Goal: Task Accomplishment & Management: Use online tool/utility

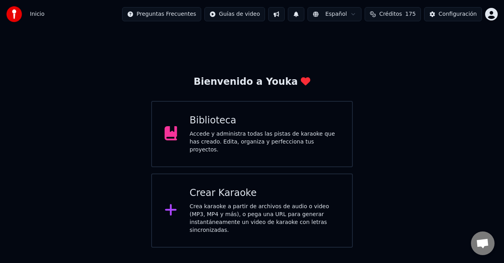
click at [494, 15] on html "Inicio Preguntas Frecuentes Guías de video Español Créditos 175 Configuración B…" at bounding box center [252, 123] width 504 height 247
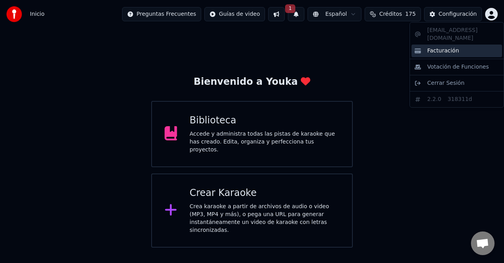
click at [450, 47] on span "Facturación" at bounding box center [443, 51] width 32 height 8
click at [496, 18] on html "Inicio Preguntas Frecuentes Guías de video 1 Español Créditos 175 Configuración…" at bounding box center [252, 123] width 504 height 247
click at [454, 30] on div "johandj64@hotmail.com Facturación Votación de Funciones Cerrar Sesión 2.2.0 318…" at bounding box center [457, 64] width 95 height 85
click at [300, 15] on html "Inicio Preguntas Frecuentes Guías de video 1 Español Créditos 175 Configuración…" at bounding box center [252, 123] width 504 height 247
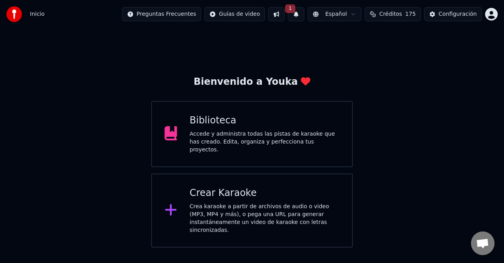
click at [304, 18] on button "1" at bounding box center [296, 14] width 17 height 14
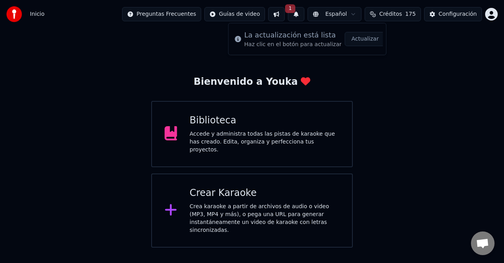
click at [363, 42] on button "Actualizar" at bounding box center [365, 39] width 41 height 14
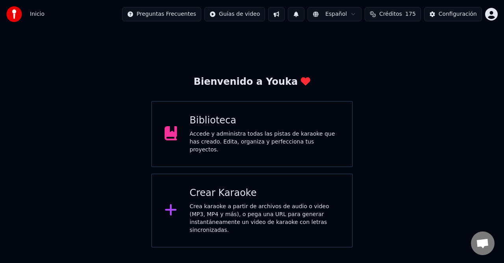
click at [381, 17] on button "Créditos 175" at bounding box center [393, 14] width 56 height 14
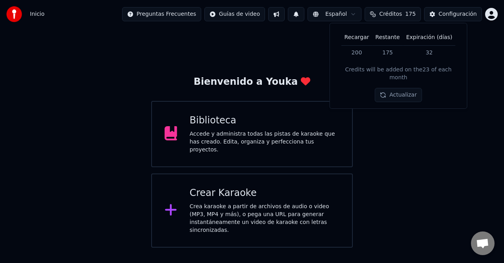
click at [385, 36] on th "Restante" at bounding box center [387, 38] width 31 height 16
click at [430, 52] on td "32" at bounding box center [429, 52] width 52 height 14
click at [452, 125] on div "Bienvenido a Youka Biblioteca Accede y administra todas las pistas de karaoke q…" at bounding box center [252, 137] width 504 height 219
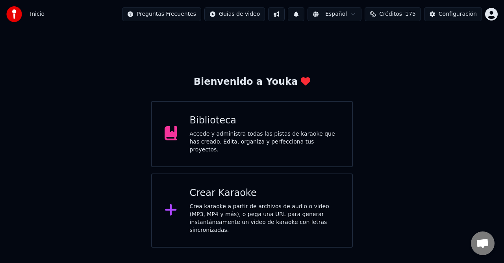
click at [404, 19] on button "Créditos 175" at bounding box center [393, 14] width 56 height 14
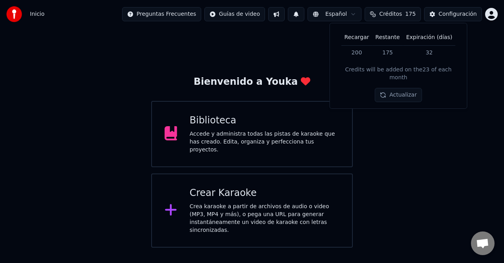
click at [304, 16] on button at bounding box center [296, 14] width 17 height 14
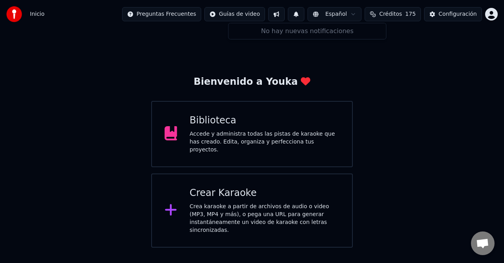
click at [304, 16] on button at bounding box center [296, 14] width 17 height 14
click at [285, 15] on button at bounding box center [276, 14] width 17 height 14
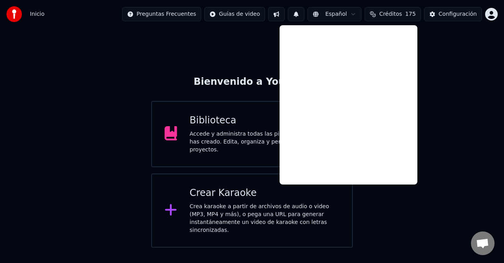
click at [128, 159] on div "Bienvenido a Youka Biblioteca Accede y administra todas las pistas de karaoke q…" at bounding box center [252, 137] width 504 height 219
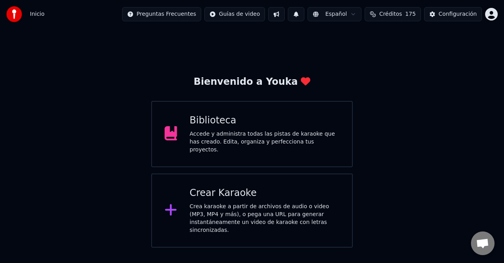
click at [220, 133] on div "Accede y administra todas las pistas de karaoke que has creado. Edita, organiza…" at bounding box center [265, 142] width 150 height 24
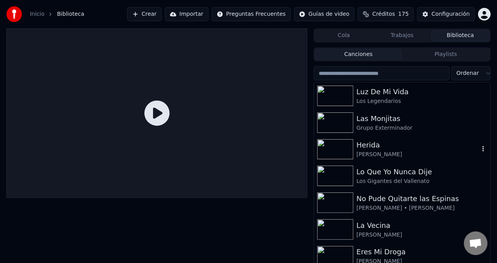
scroll to position [39, 0]
